Goal: Transaction & Acquisition: Purchase product/service

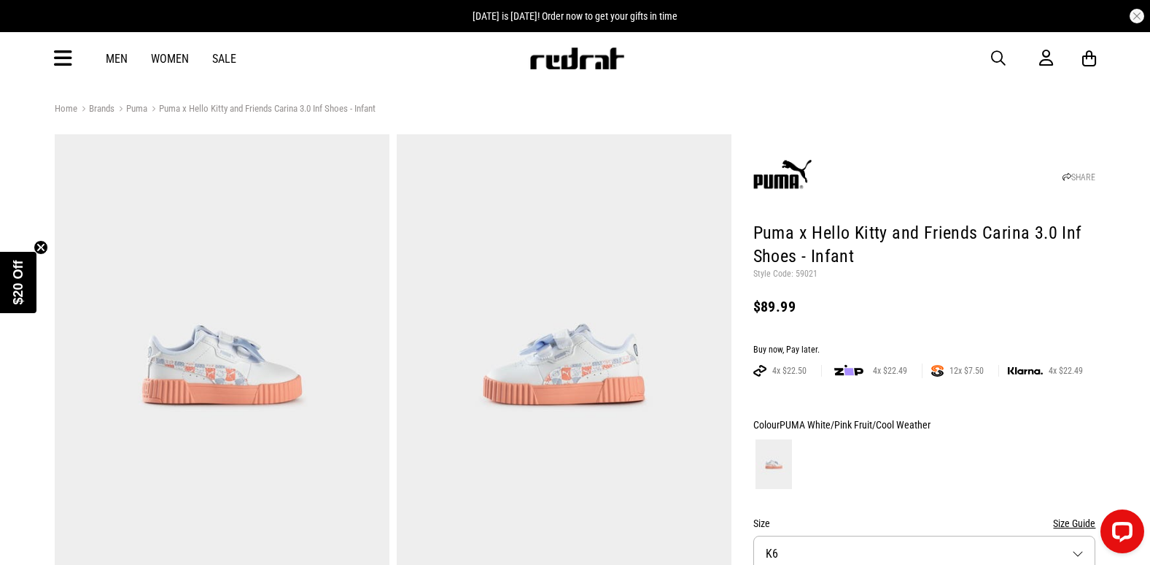
click at [999, 56] on span "button" at bounding box center [998, 59] width 15 height 18
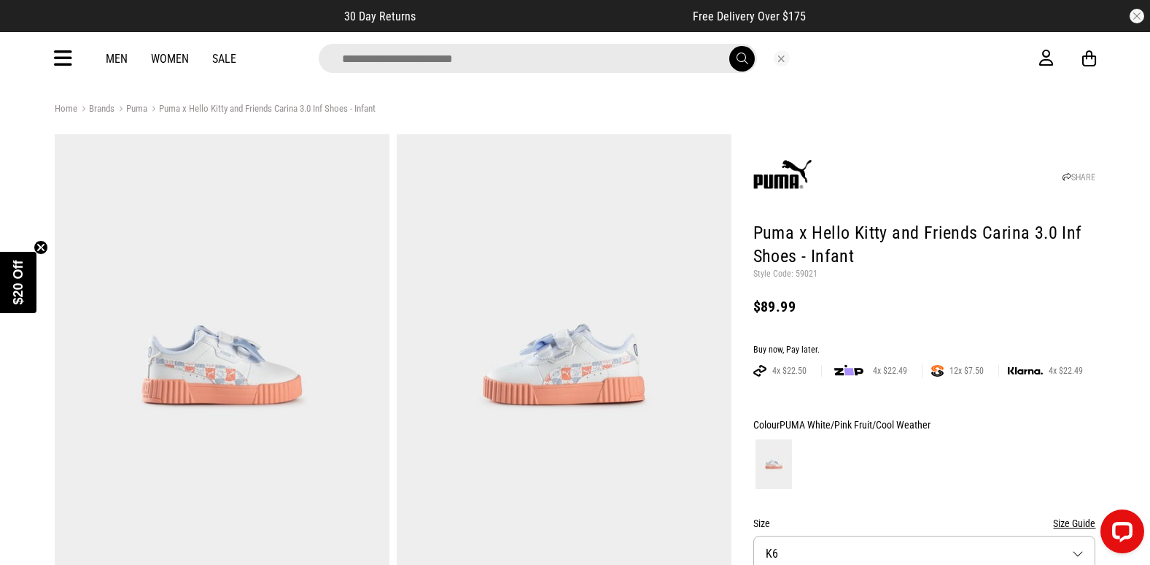
click at [783, 55] on button "Close search" at bounding box center [782, 58] width 16 height 16
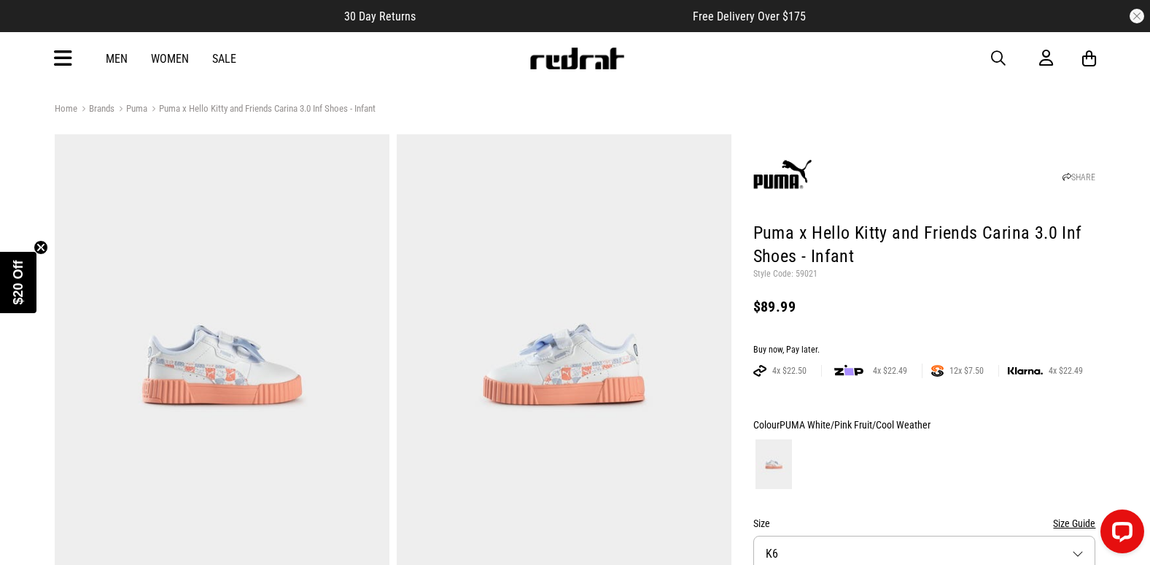
click at [60, 59] on icon at bounding box center [63, 59] width 18 height 24
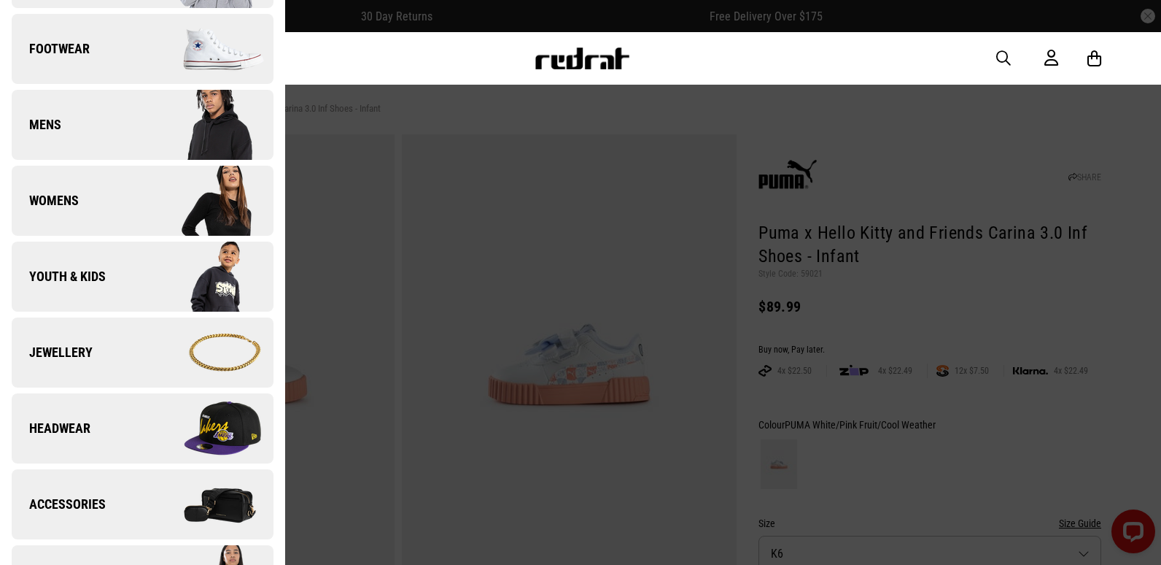
scroll to position [365, 0]
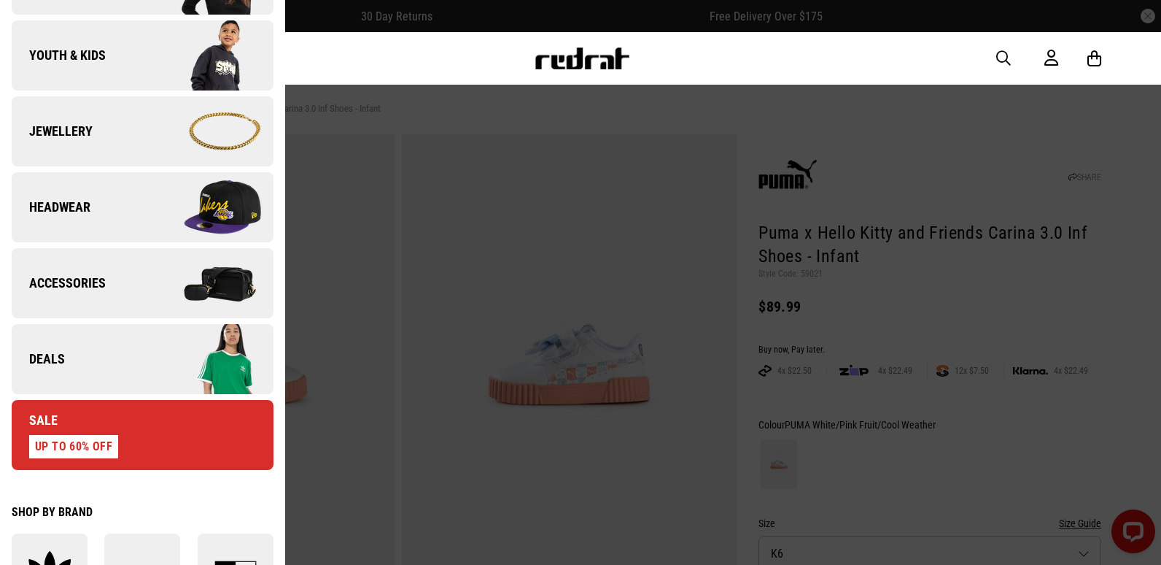
click at [117, 363] on link "Deals" at bounding box center [143, 359] width 262 height 70
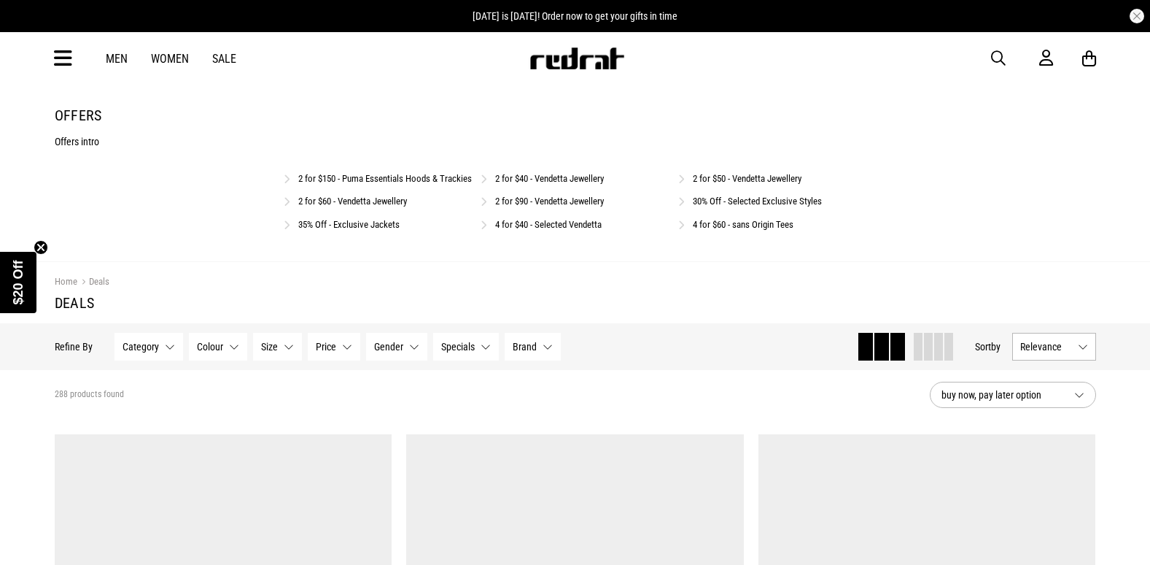
click at [552, 230] on link "4 for $40 - Selected Vendetta" at bounding box center [548, 224] width 107 height 11
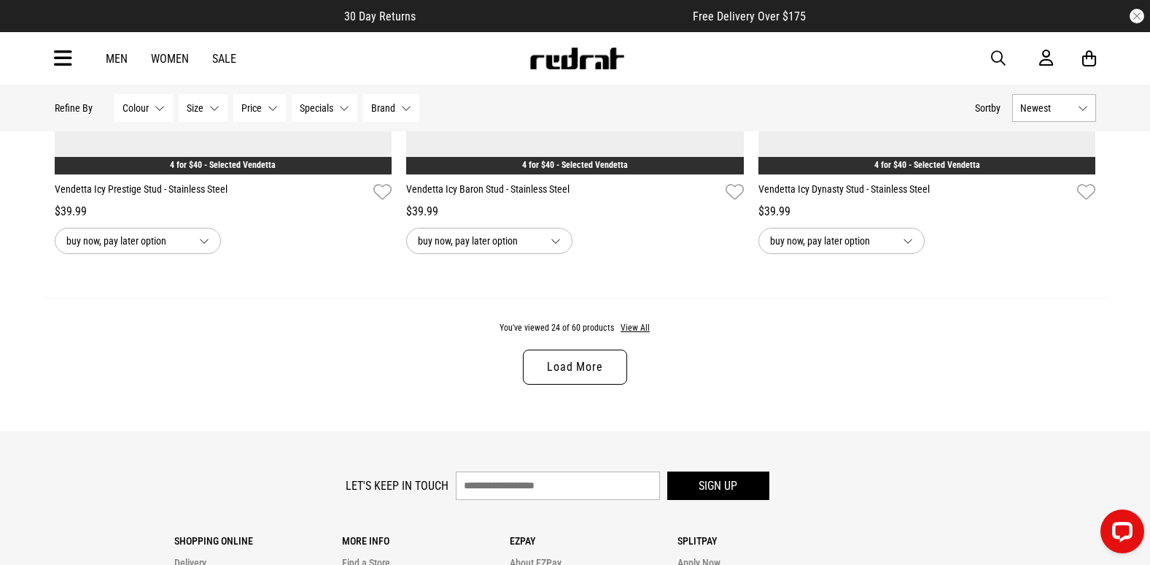
scroll to position [4596, 0]
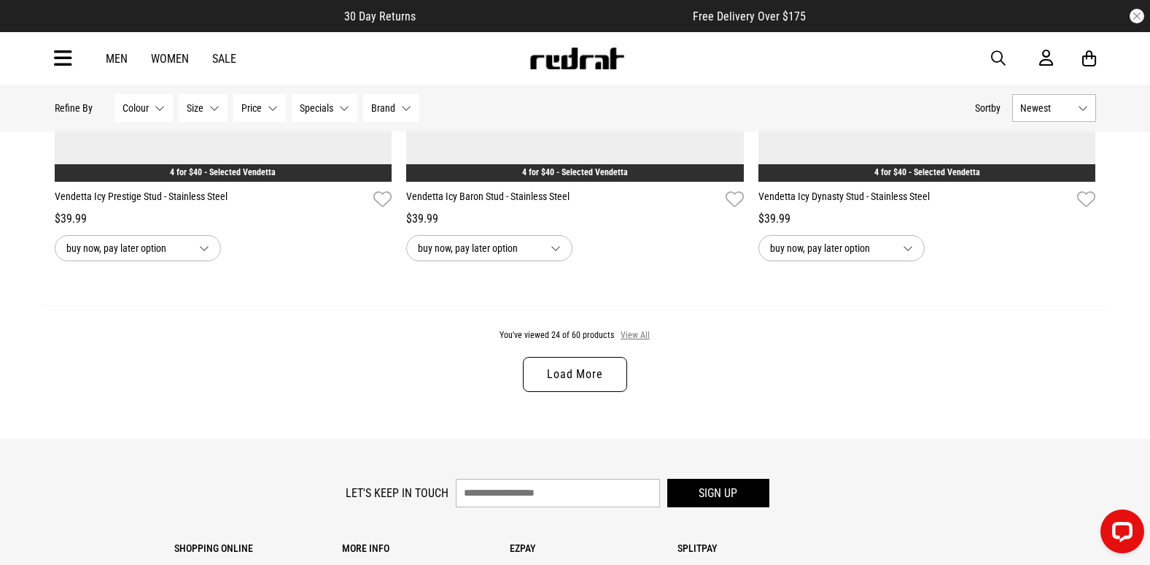
click at [642, 341] on button "View All" at bounding box center [635, 335] width 31 height 13
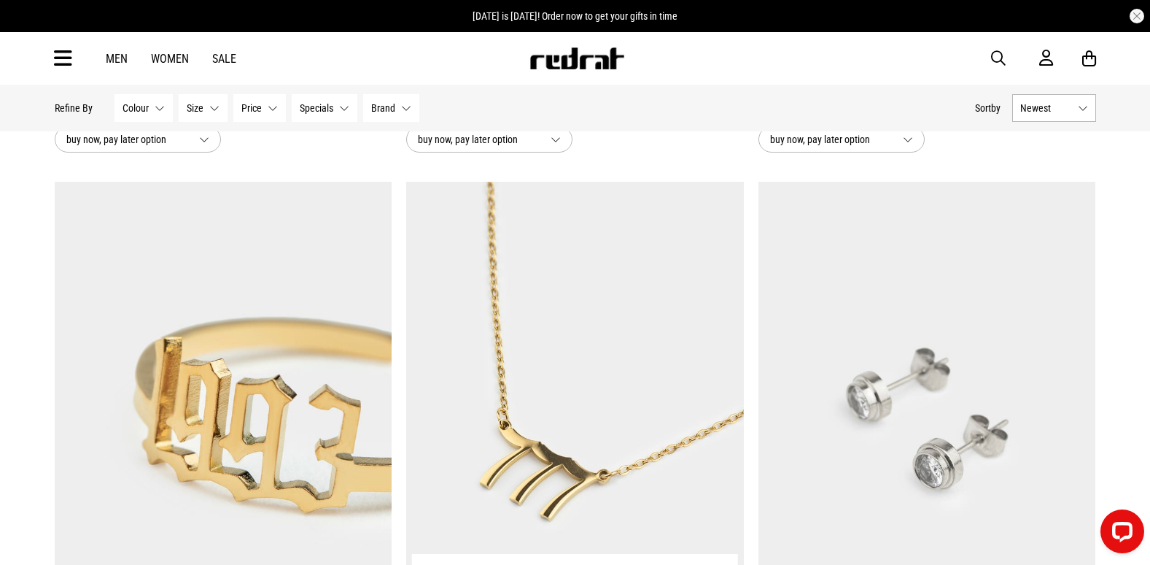
scroll to position [7806, 0]
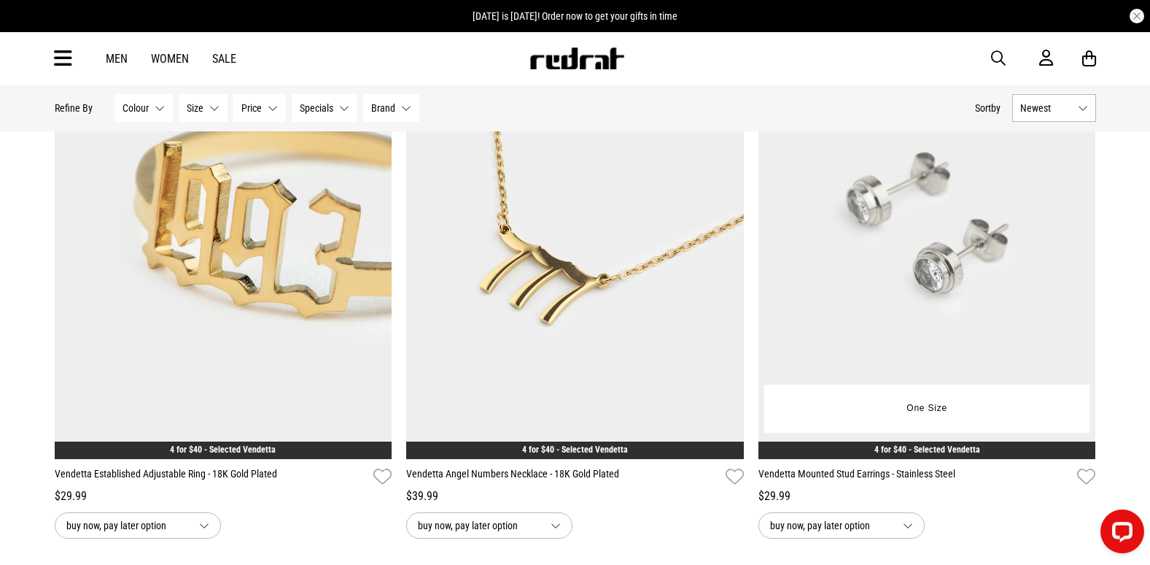
click at [929, 274] on img at bounding box center [928, 222] width 338 height 473
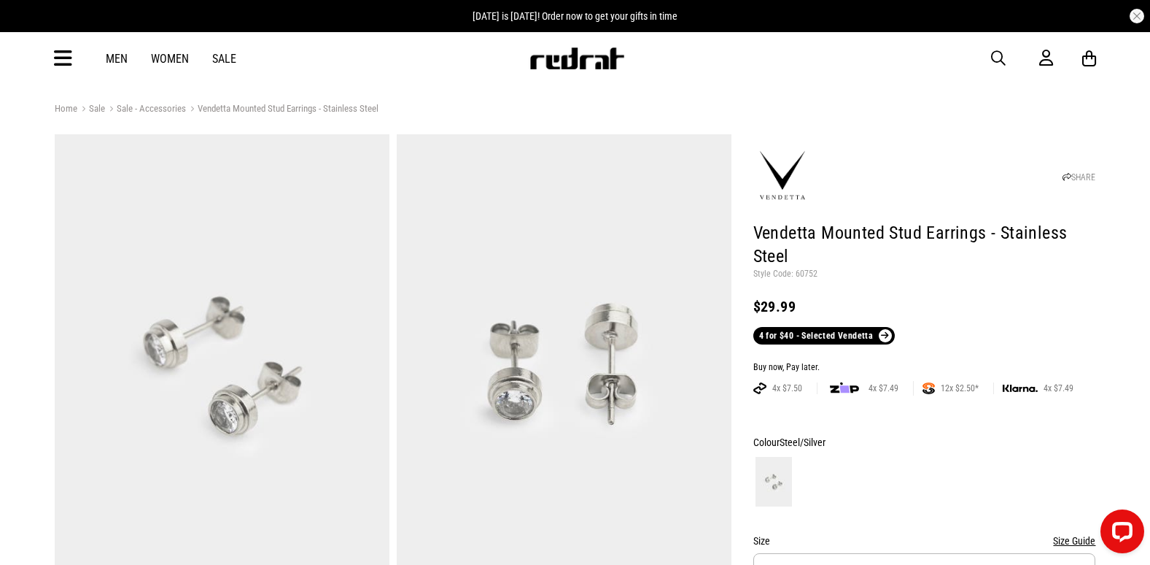
click at [995, 56] on span "button" at bounding box center [998, 59] width 15 height 18
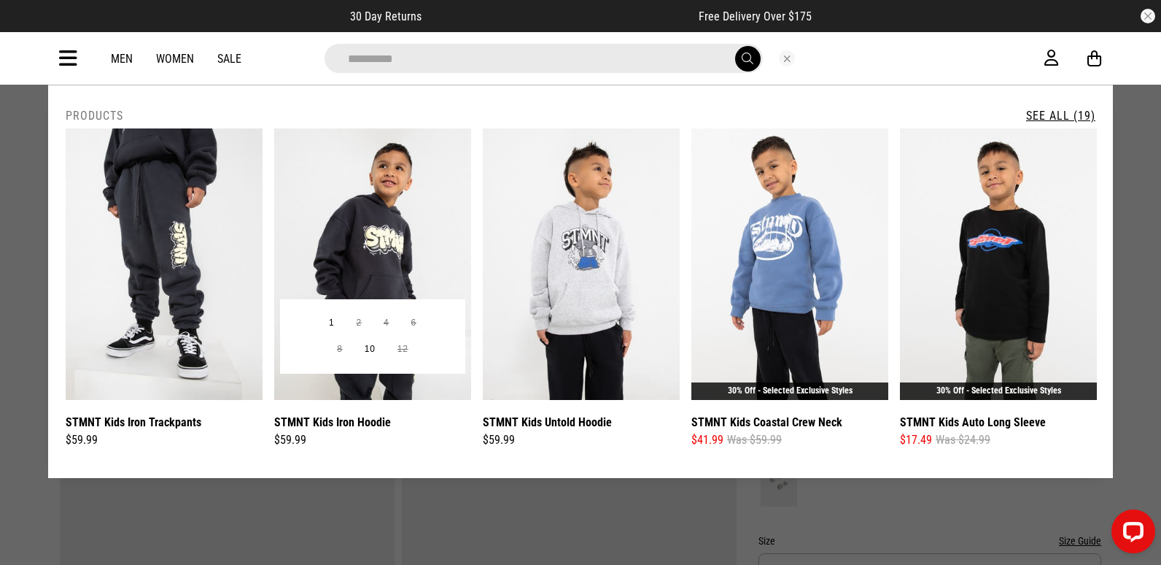
type input "**********"
click at [376, 214] on img at bounding box center [372, 263] width 197 height 271
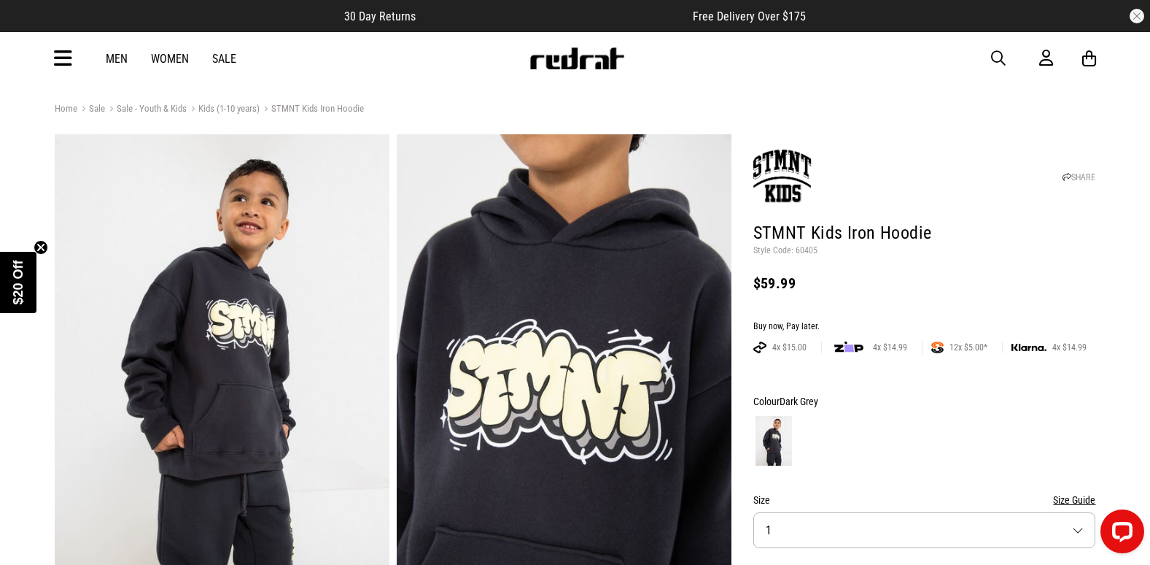
click at [802, 248] on p "Style Code: 60405" at bounding box center [925, 251] width 343 height 12
copy p "60405"
